Goal: Information Seeking & Learning: Compare options

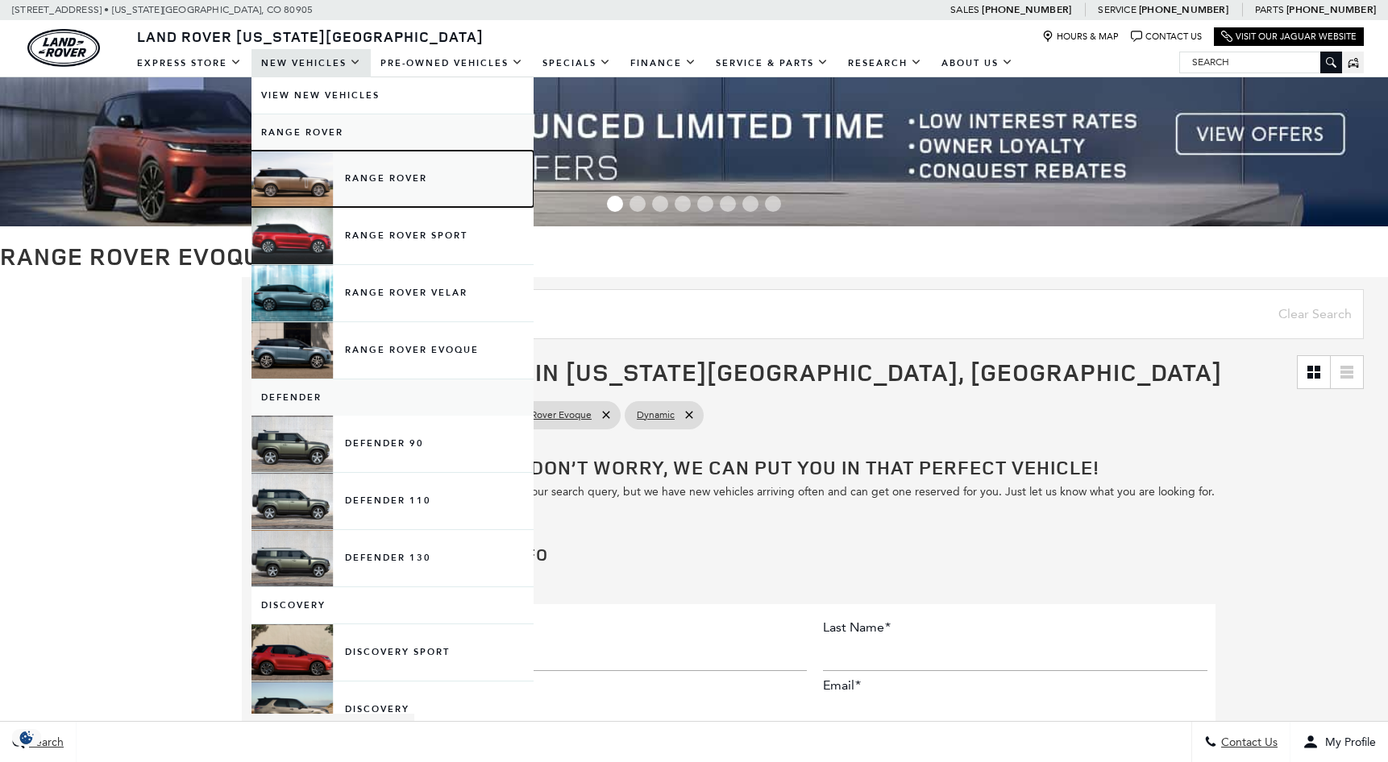
click at [294, 172] on link "Range Rover" at bounding box center [392, 179] width 282 height 56
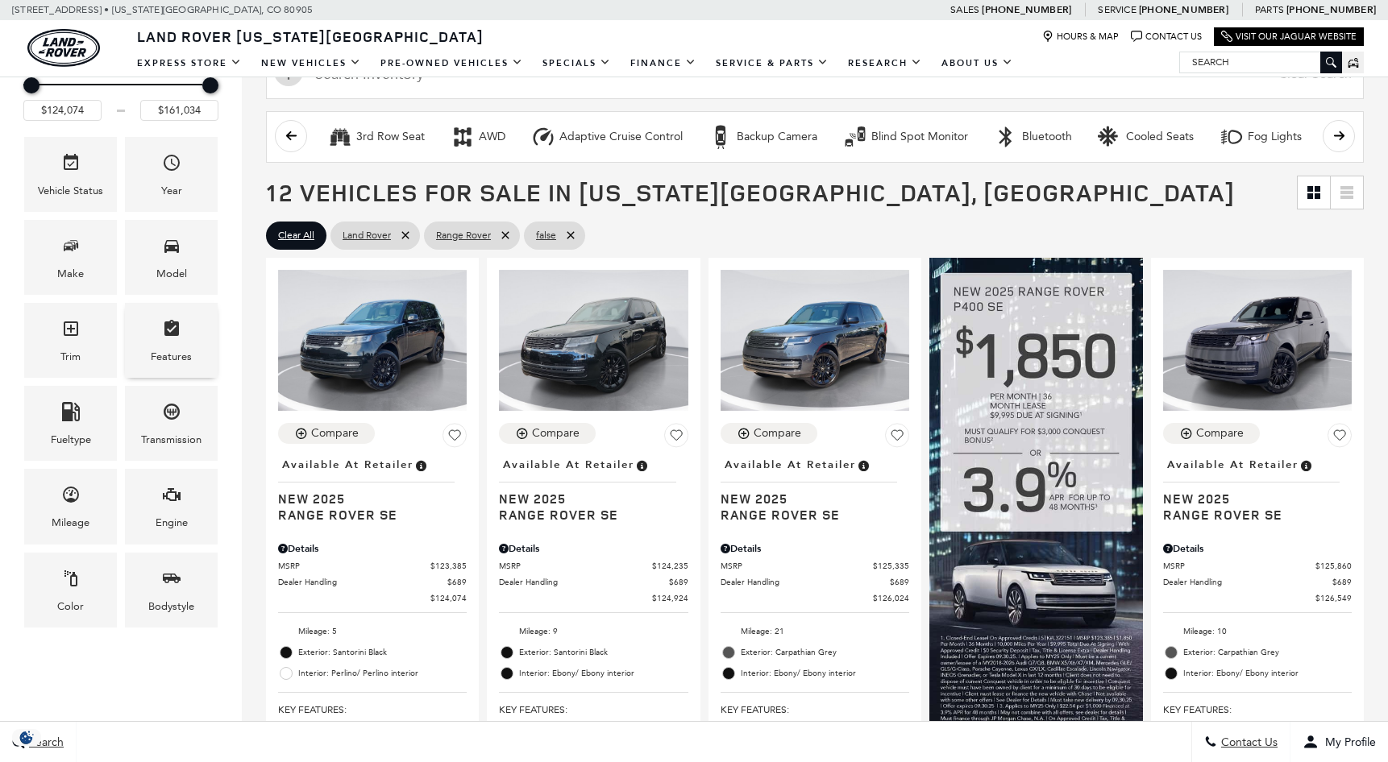
scroll to position [242, 0]
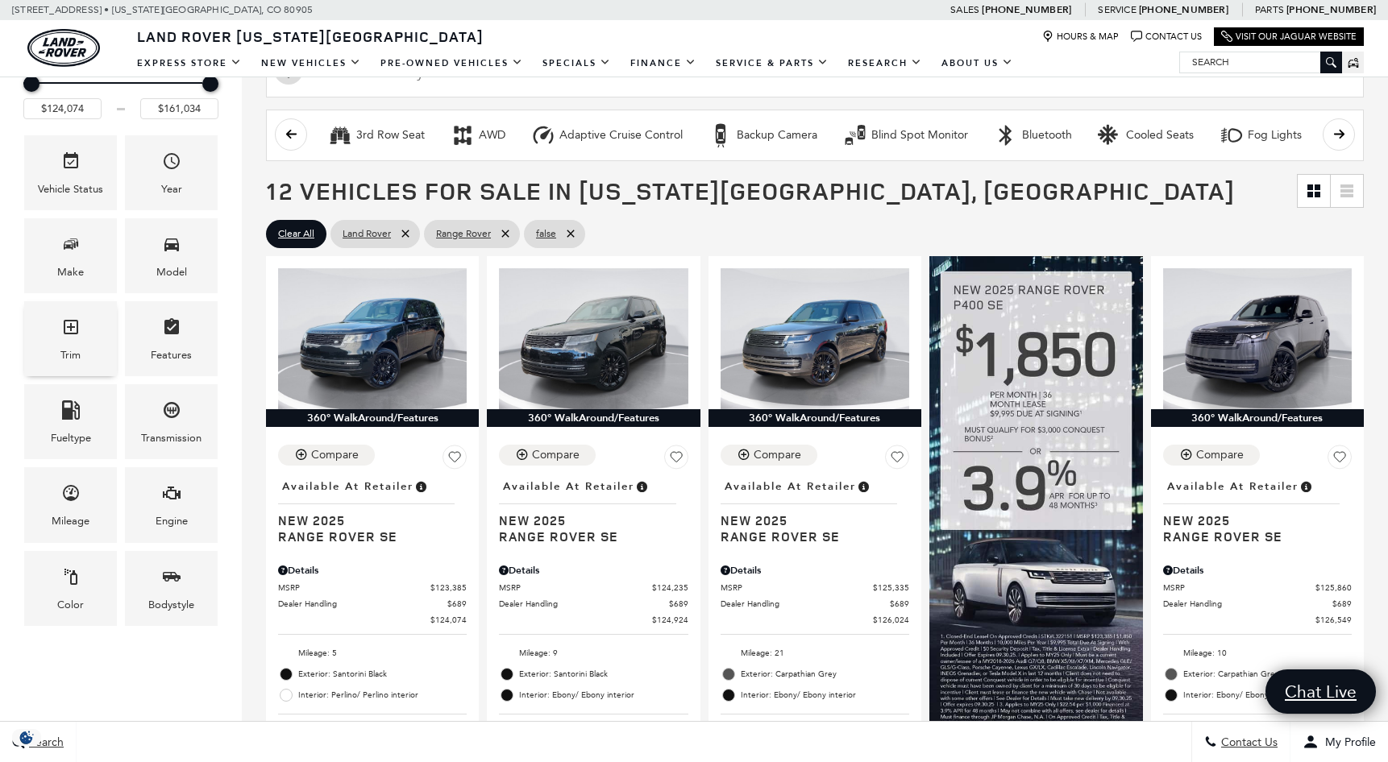
click at [80, 330] on icon "Trim" at bounding box center [70, 327] width 19 height 19
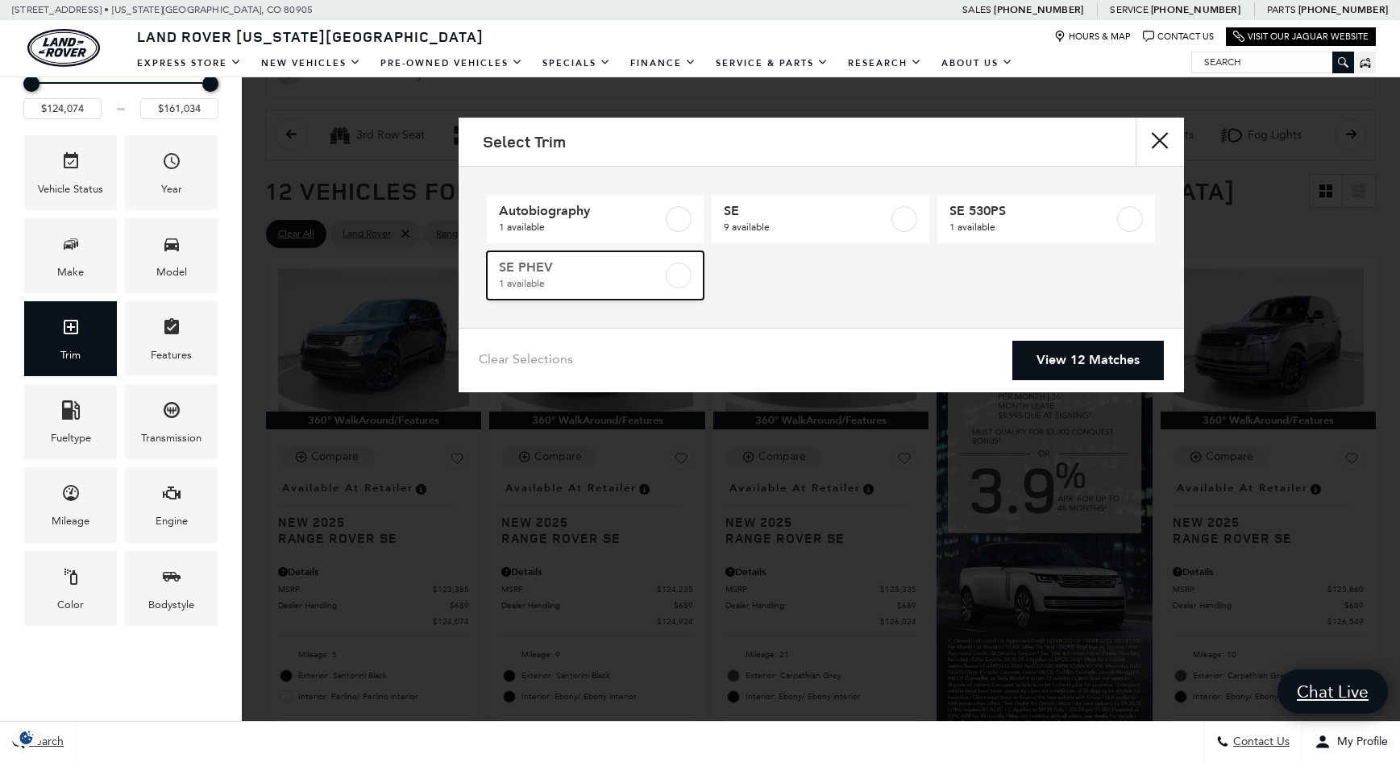
drag, startPoint x: 689, startPoint y: 264, endPoint x: 673, endPoint y: 272, distance: 18.0
click at [688, 264] on div at bounding box center [679, 276] width 26 height 26
type input "$136,224"
checkbox input "true"
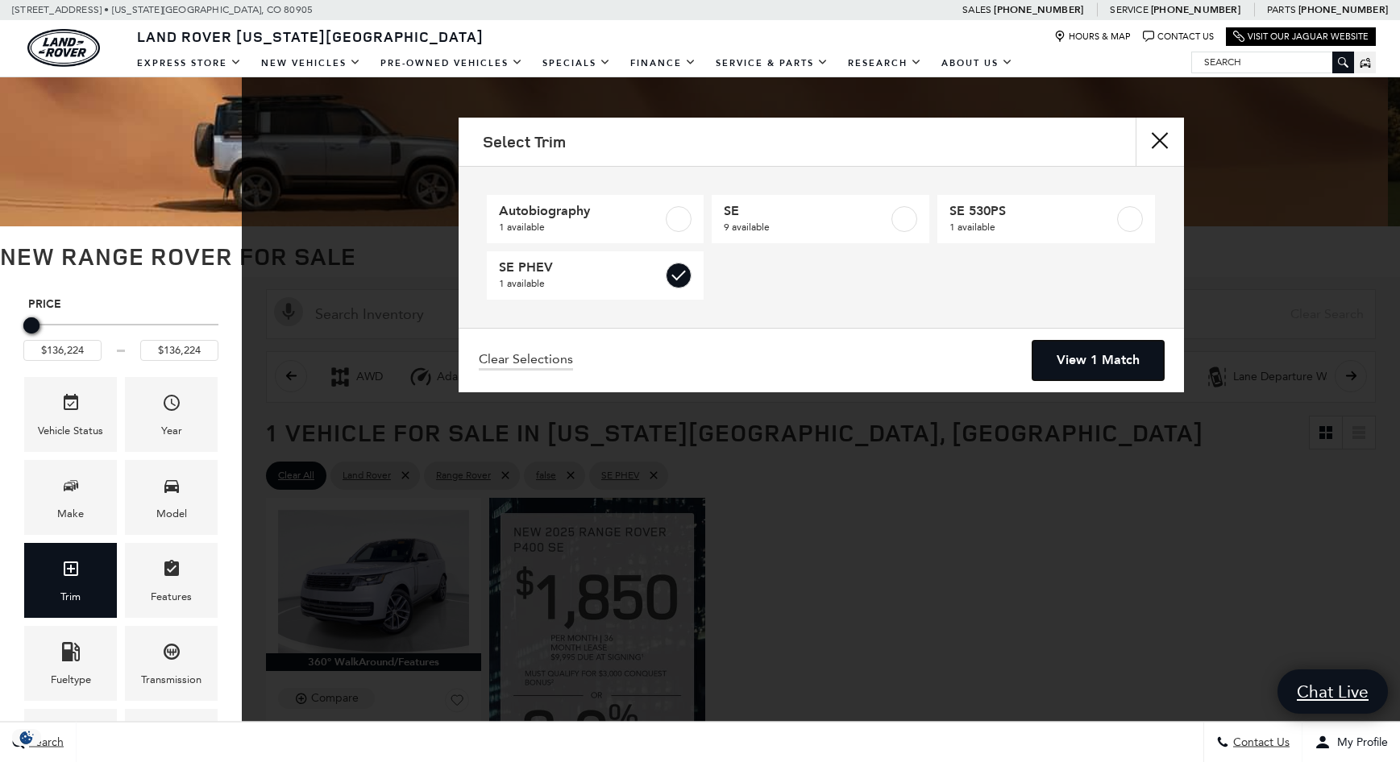
click at [1132, 355] on link "View 1 Match" at bounding box center [1097, 360] width 131 height 39
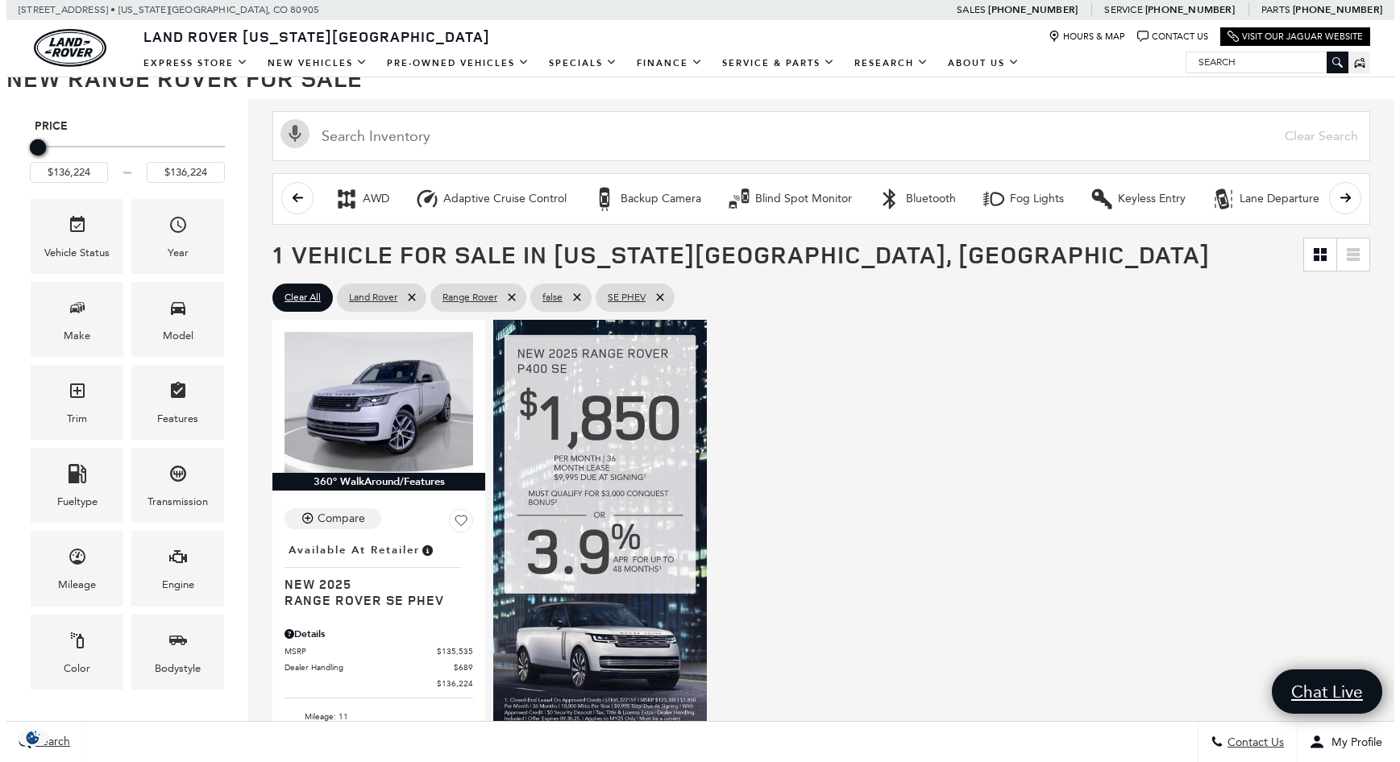
scroll to position [242, 0]
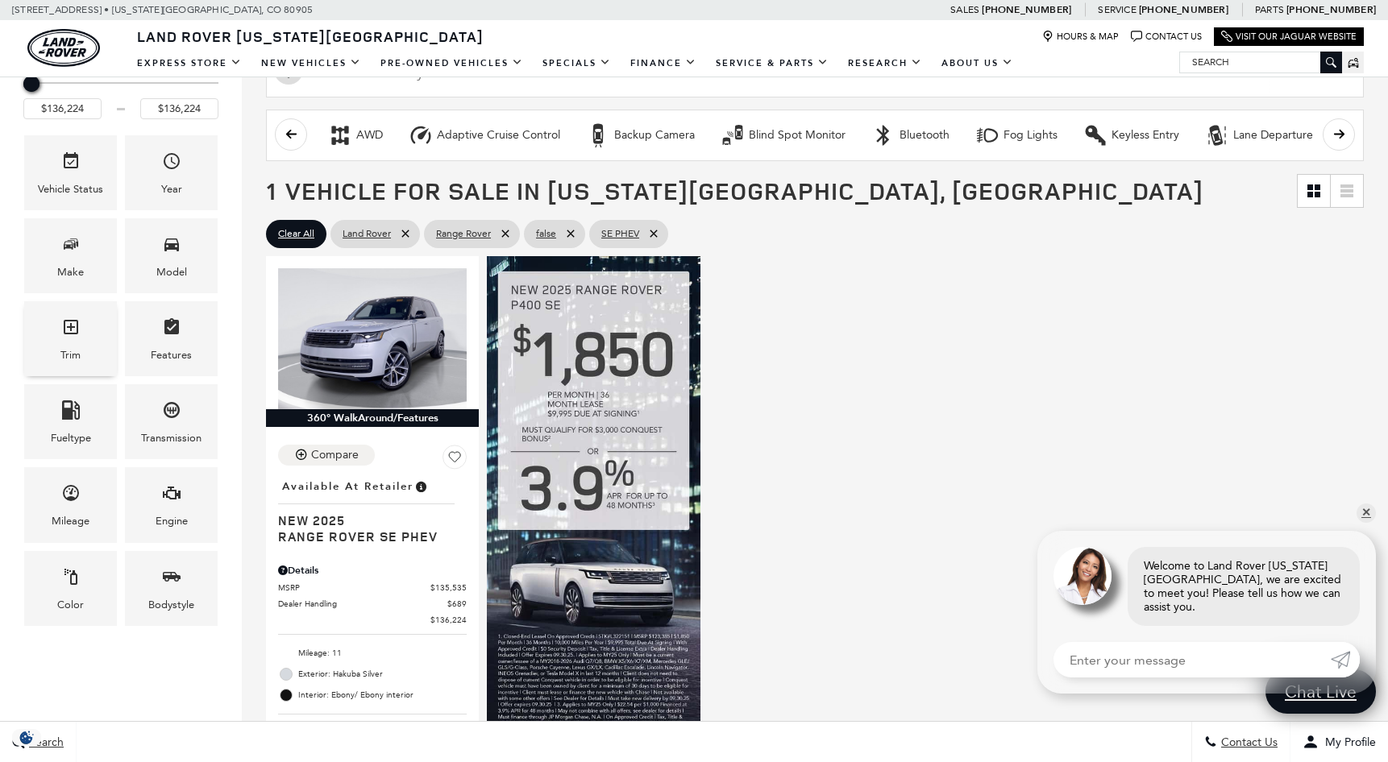
click at [77, 354] on div "Trim" at bounding box center [70, 356] width 20 height 18
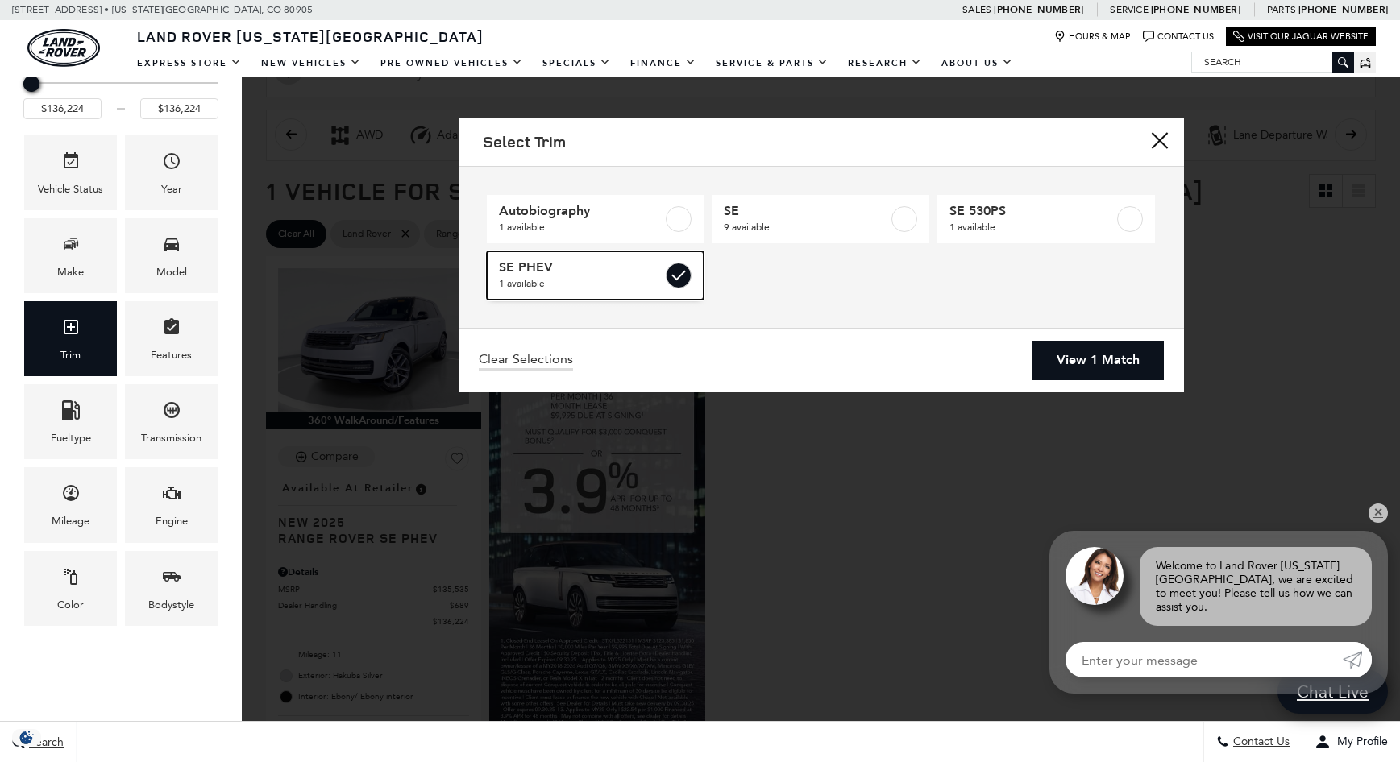
click at [679, 275] on label at bounding box center [679, 276] width 26 height 26
type input "$124,074"
type input "$161,034"
checkbox input "false"
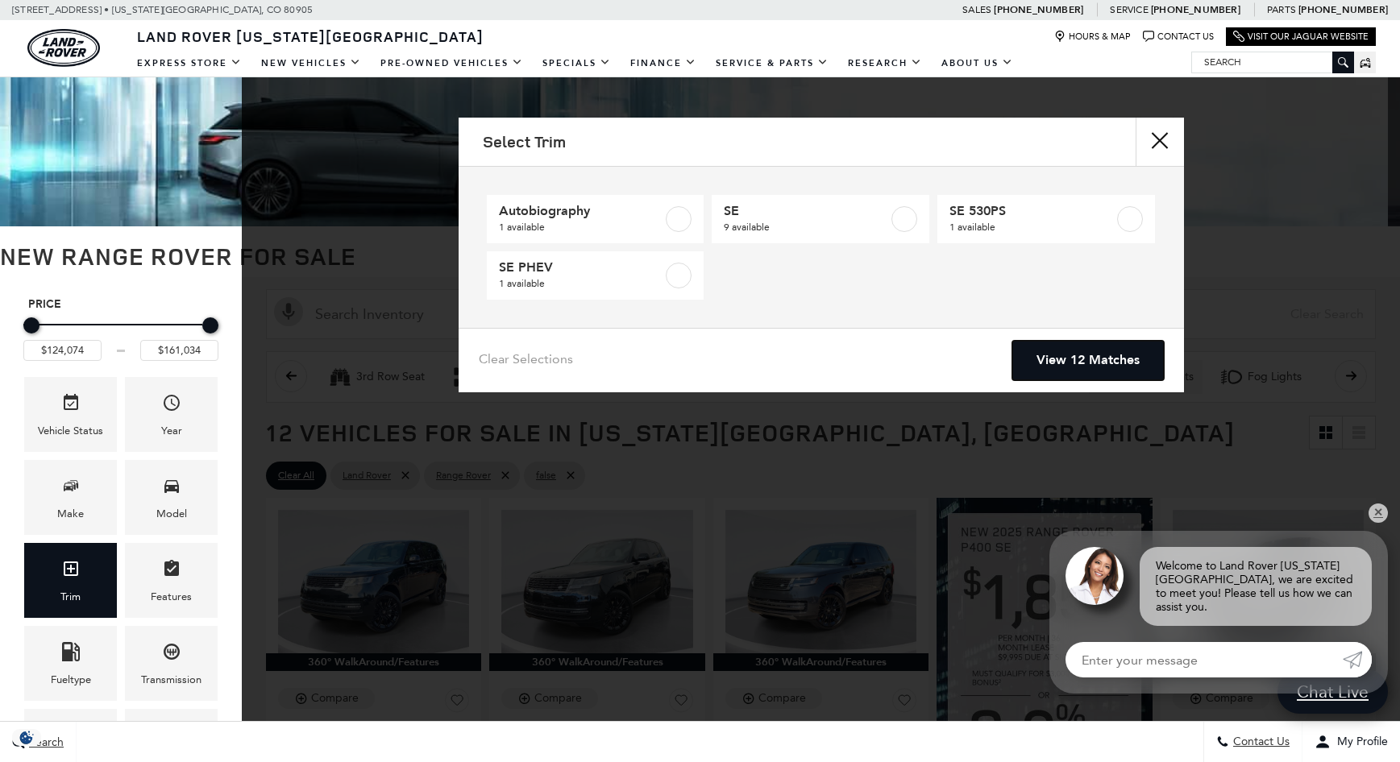
drag, startPoint x: 1116, startPoint y: 368, endPoint x: 1096, endPoint y: 365, distance: 19.5
click at [1115, 367] on link "View 12 Matches" at bounding box center [1088, 360] width 152 height 39
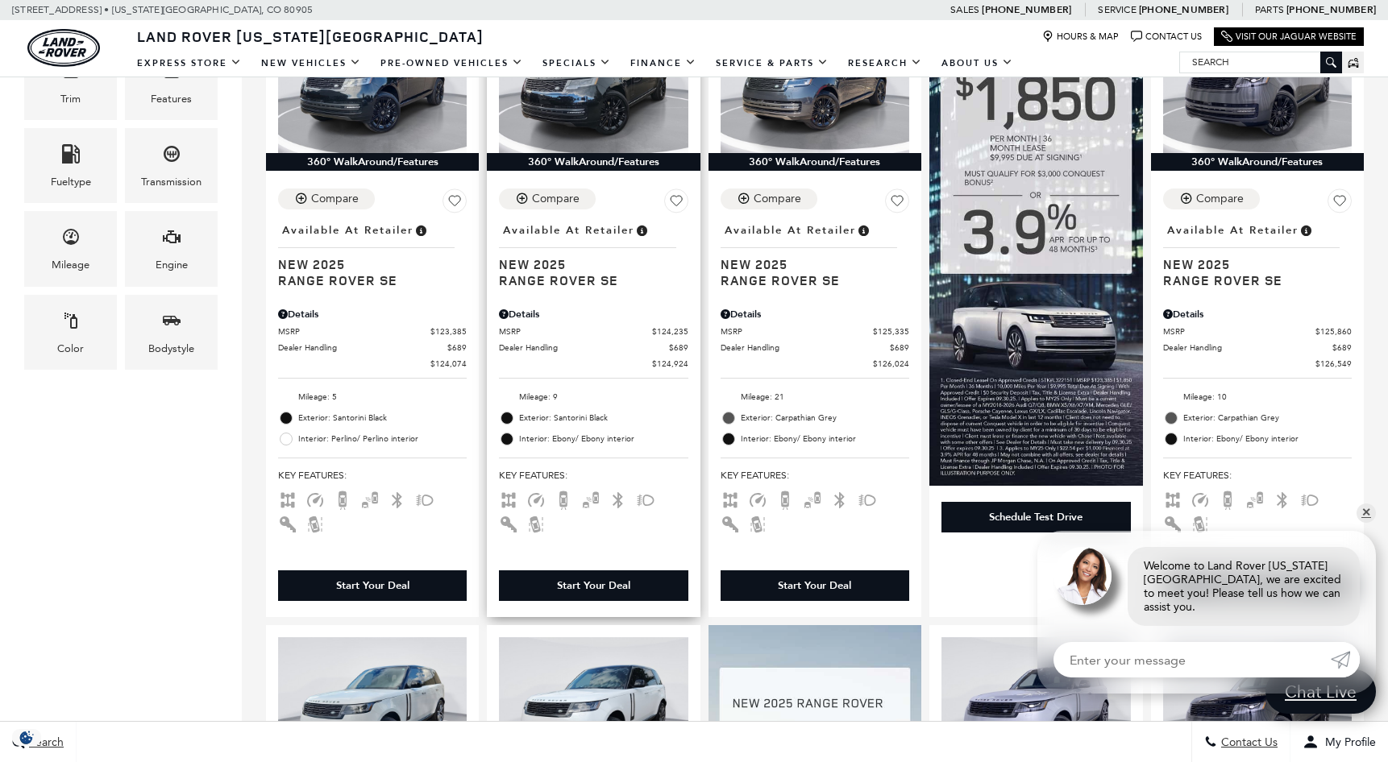
scroll to position [403, 0]
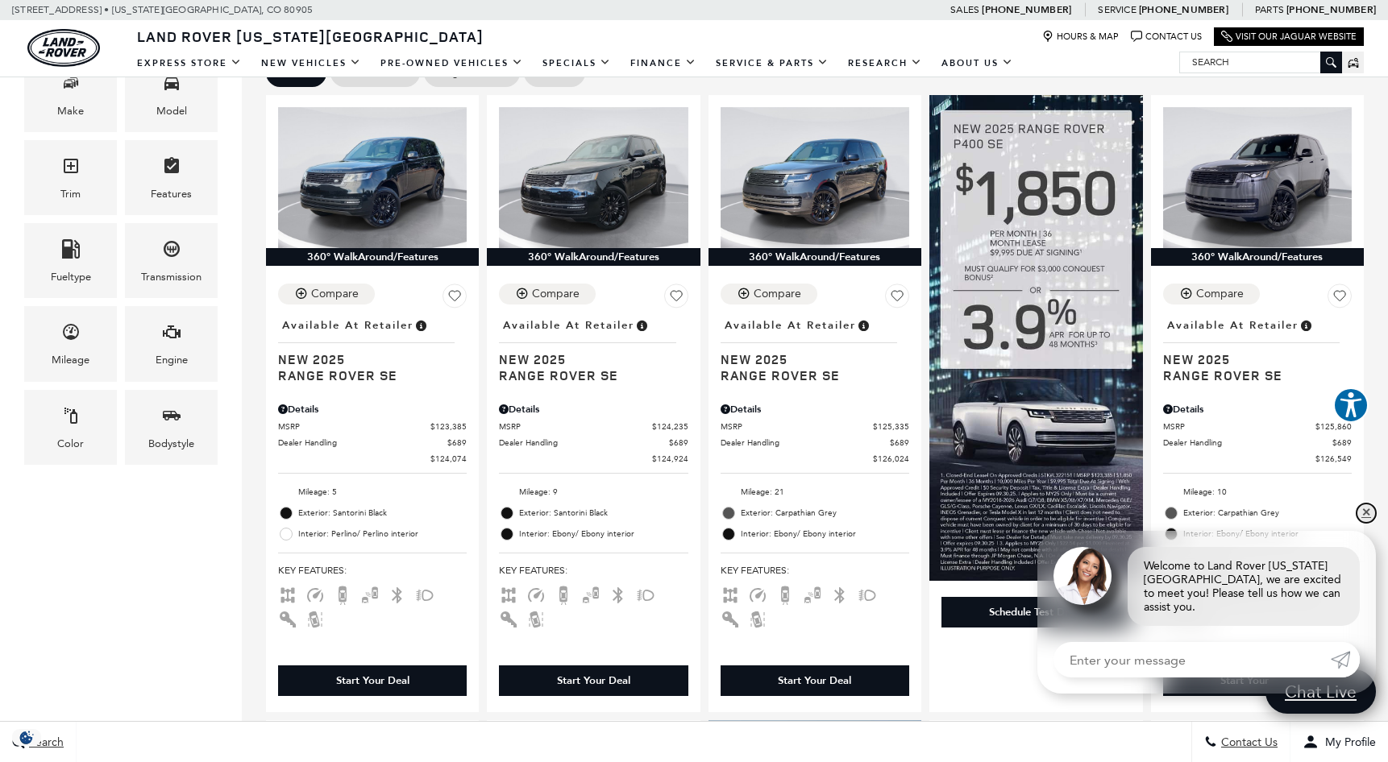
drag, startPoint x: 1366, startPoint y: 529, endPoint x: 1001, endPoint y: 525, distance: 365.1
click at [1366, 523] on link "✕" at bounding box center [1365, 513] width 19 height 19
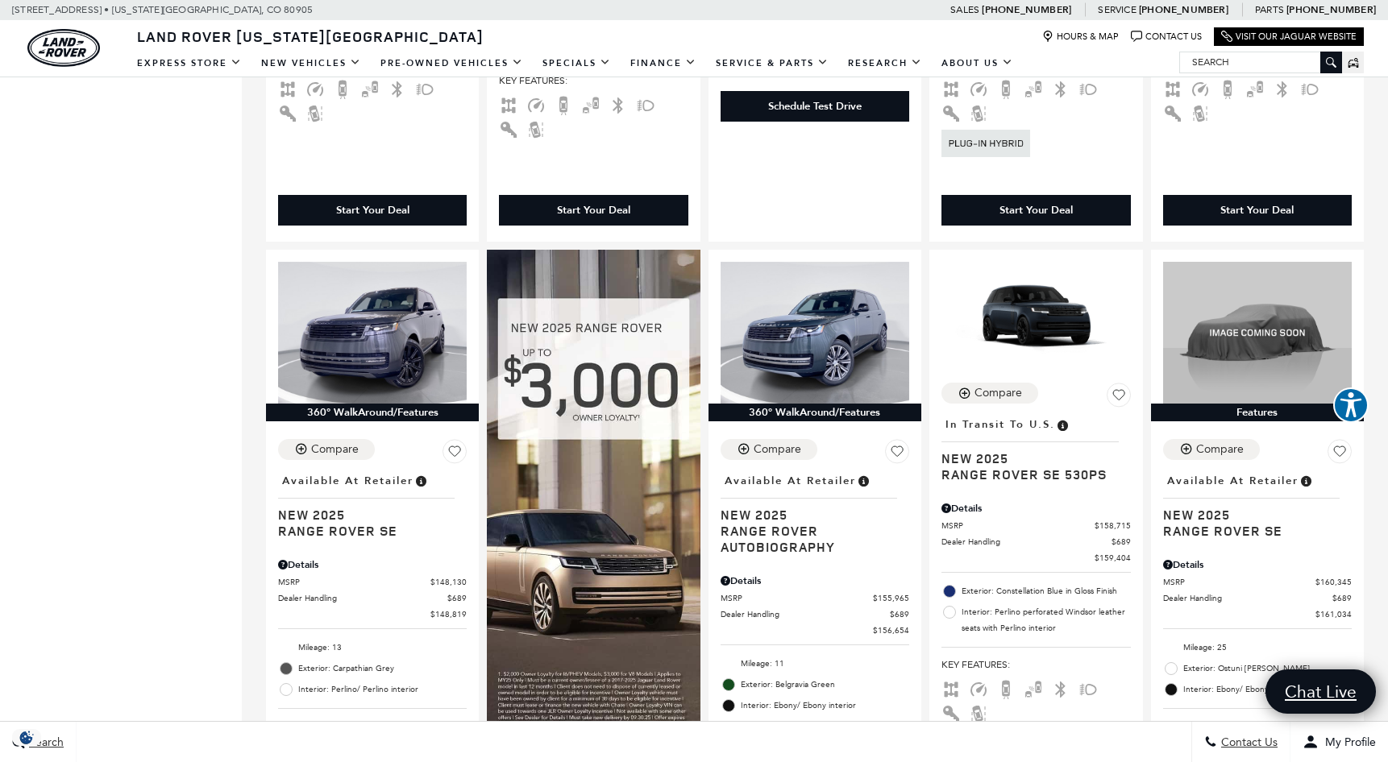
scroll to position [1531, 0]
